Goal: Task Accomplishment & Management: Use online tool/utility

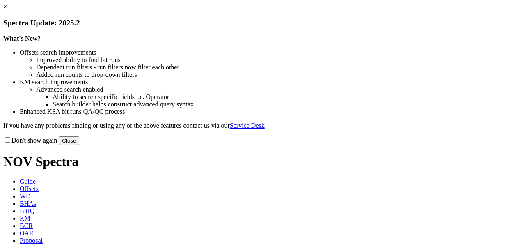
click at [7, 10] on link "×" at bounding box center [5, 6] width 4 height 7
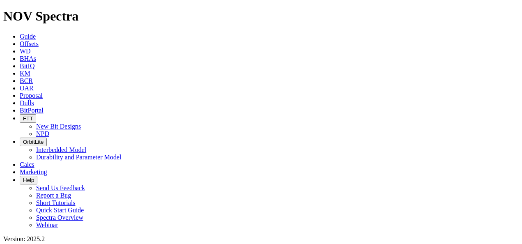
click at [39, 40] on link "Offsets" at bounding box center [29, 43] width 19 height 7
paste input "B310-01"
type input "B310-01"
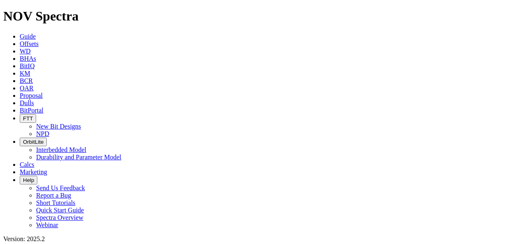
radio input "true"
radio input "false"
checkbox input "false"
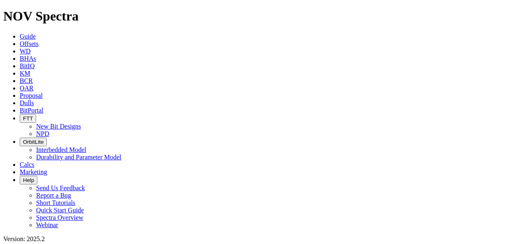
select select "? number:12.25 ?"
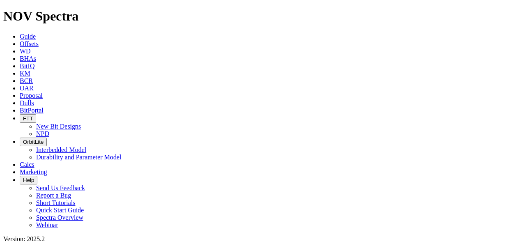
scroll to position [1654, 0]
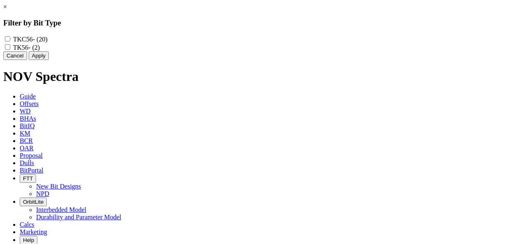
click at [10, 39] on input "TKC56 - (20)" at bounding box center [7, 38] width 5 height 5
checkbox input "true"
click at [10, 50] on input "TK56 - (2)" at bounding box center [7, 46] width 5 height 5
checkbox input "true"
click at [49, 60] on button "Apply" at bounding box center [39, 55] width 20 height 9
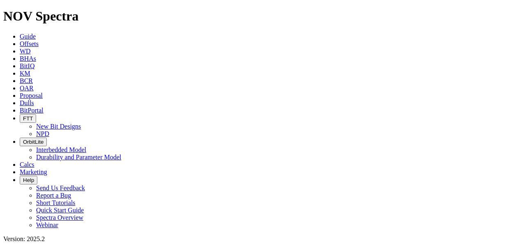
scroll to position [1465, 0]
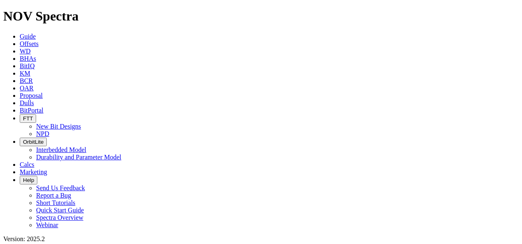
scroll to position [273, 0]
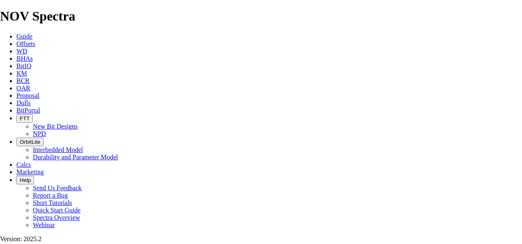
scroll to position [1204, 0]
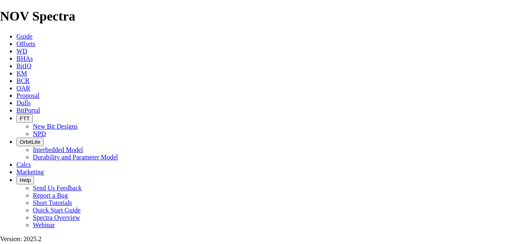
checkbox input "false"
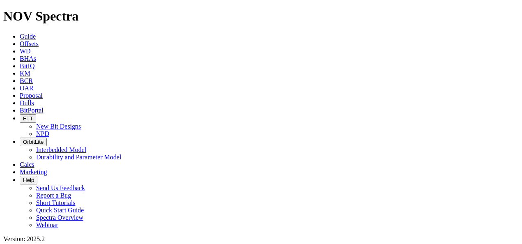
scroll to position [164, 0]
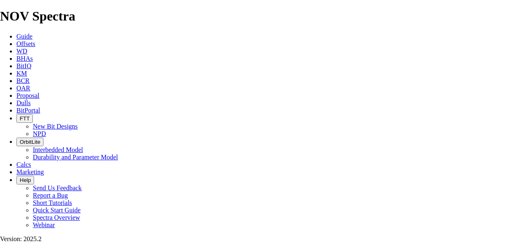
scroll to position [930, 0]
checkbox input "false"
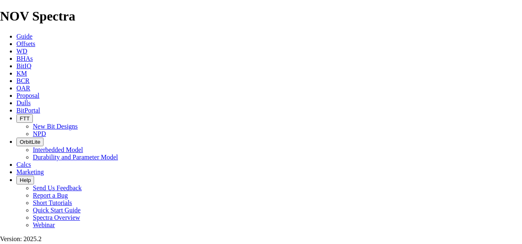
copy td "S276415"
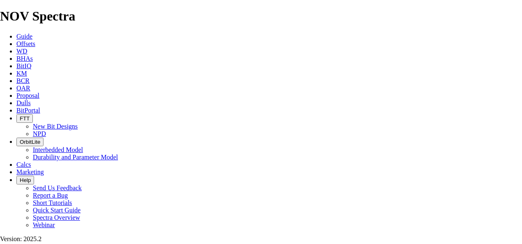
copy td "S296808"
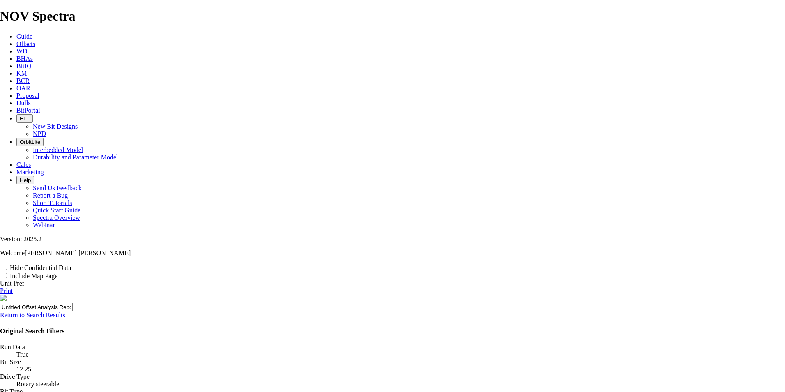
scroll to position [259, 0]
